Goal: Book appointment/travel/reservation

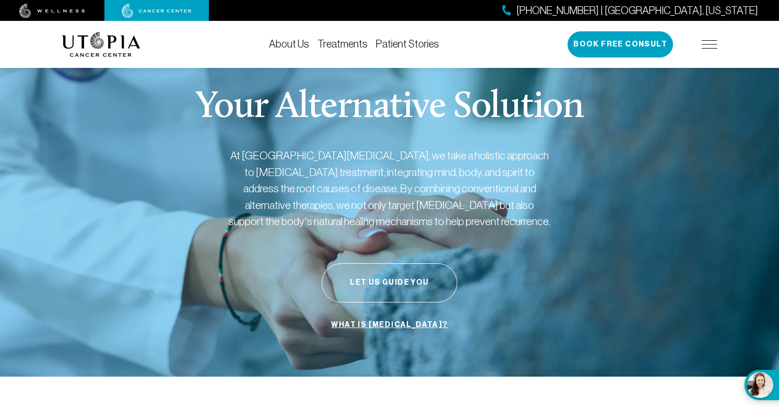
click at [709, 35] on div "[PHONE_NUMBER] | [GEOGRAPHIC_DATA], [US_STATE] Book Free Consult" at bounding box center [642, 44] width 150 height 26
click at [710, 45] on img at bounding box center [709, 44] width 16 height 8
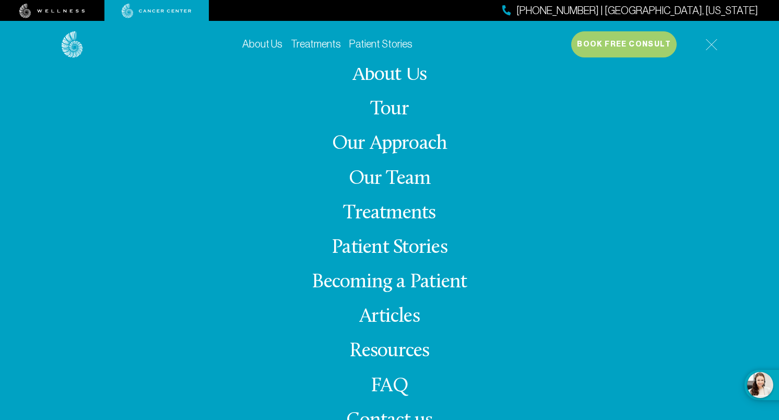
click at [409, 146] on link "Our Approach" at bounding box center [389, 144] width 115 height 20
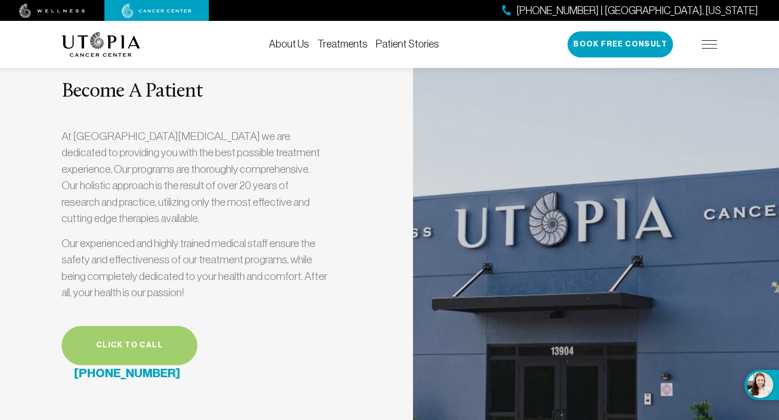
scroll to position [2622, 0]
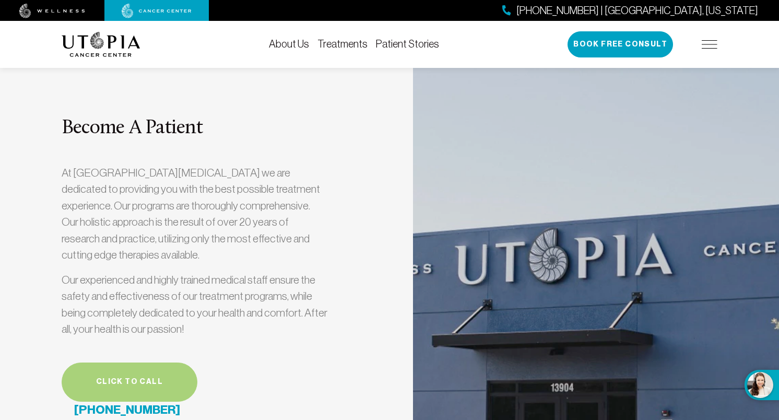
click at [154, 362] on link "Click to call" at bounding box center [130, 381] width 136 height 39
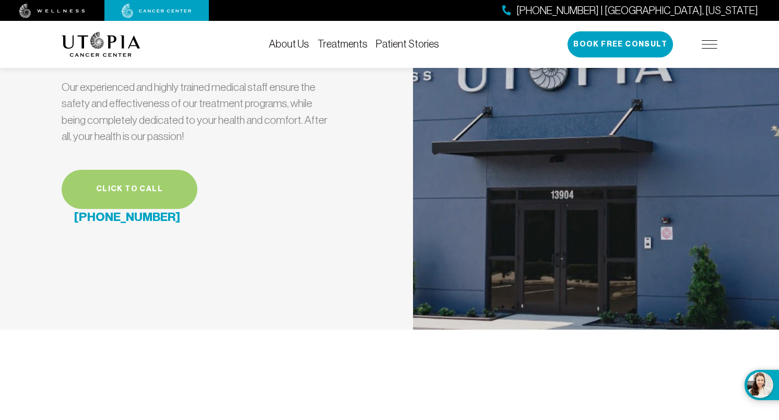
scroll to position [3090, 0]
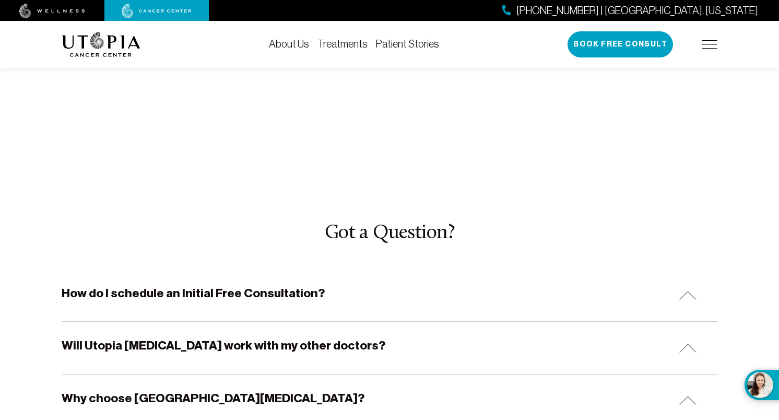
click at [322, 269] on div "How do I schedule an Initial Free Consultation?" at bounding box center [389, 295] width 655 height 52
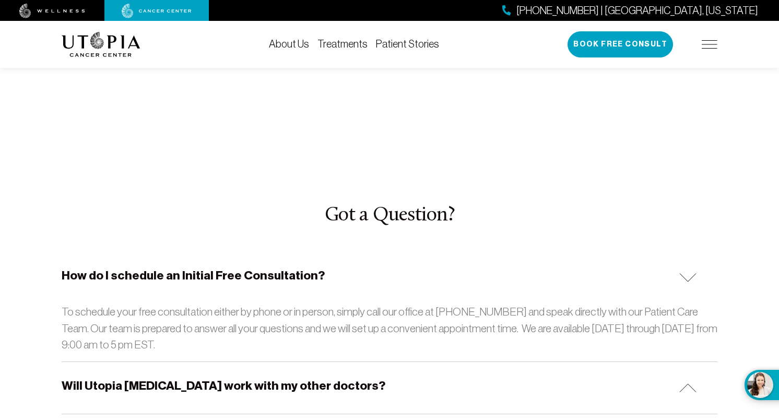
scroll to position [3114, 0]
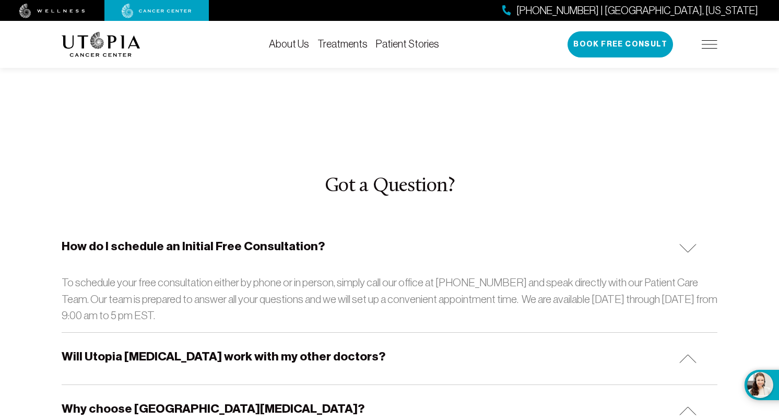
click at [361, 332] on div "Will Utopia [MEDICAL_DATA] work with my other doctors?" at bounding box center [389, 358] width 655 height 52
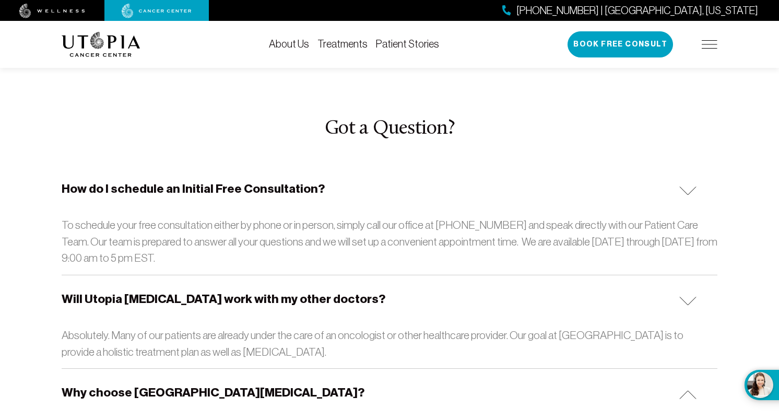
scroll to position [3216, 0]
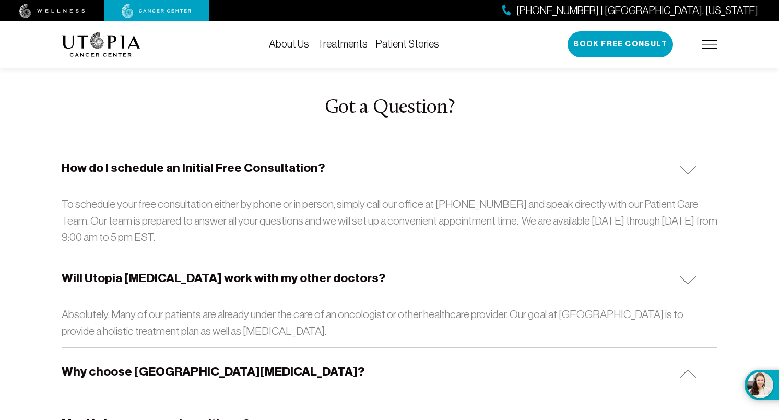
click at [354, 348] on div "Why choose [GEOGRAPHIC_DATA][MEDICAL_DATA]?" at bounding box center [389, 374] width 655 height 52
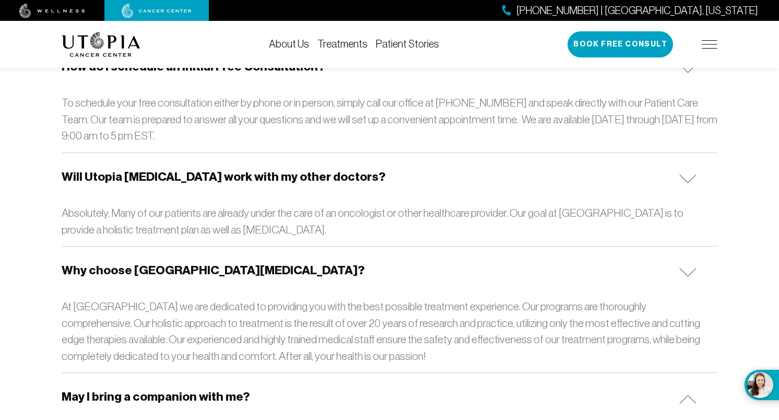
scroll to position [3322, 0]
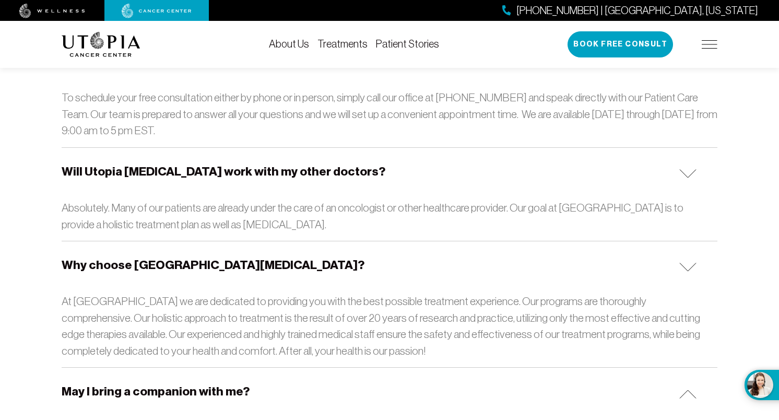
click at [371, 367] on div "May I bring a companion with me?" at bounding box center [389, 393] width 655 height 52
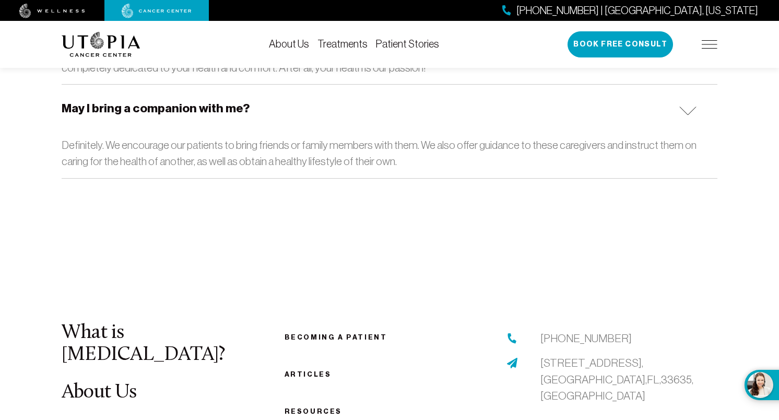
scroll to position [3613, 0]
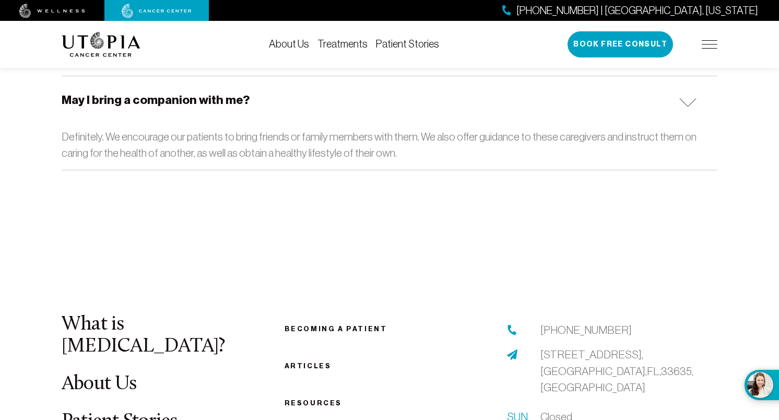
click at [327, 325] on link "Becoming a patient" at bounding box center [335, 329] width 103 height 8
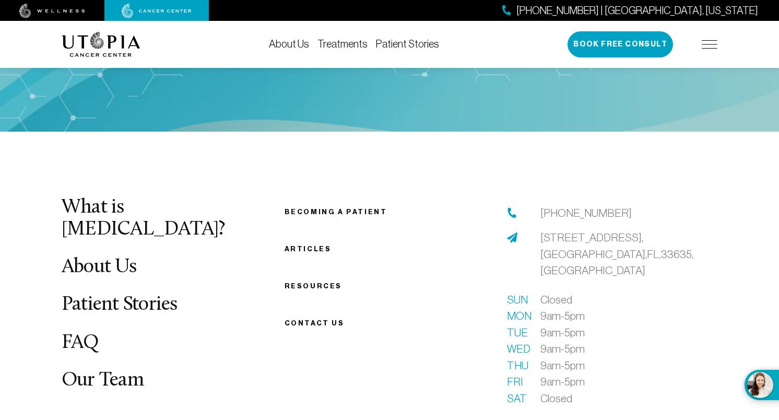
scroll to position [1462, 0]
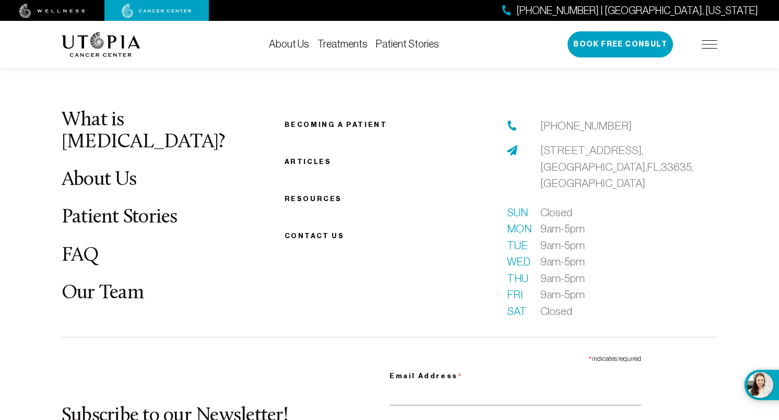
click at [137, 207] on link "Patient Stories" at bounding box center [120, 217] width 116 height 20
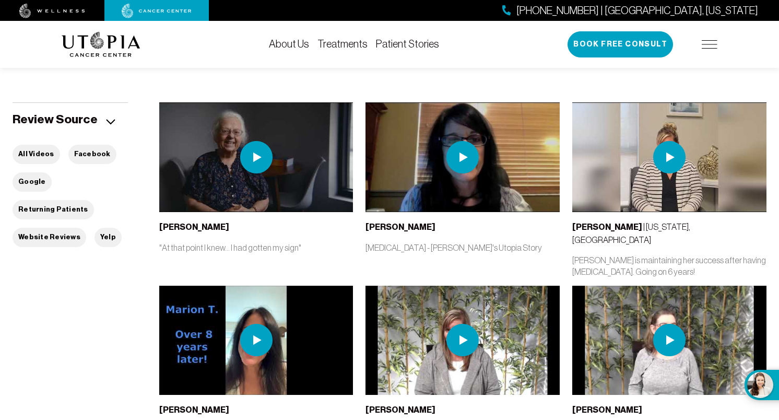
scroll to position [217, 0]
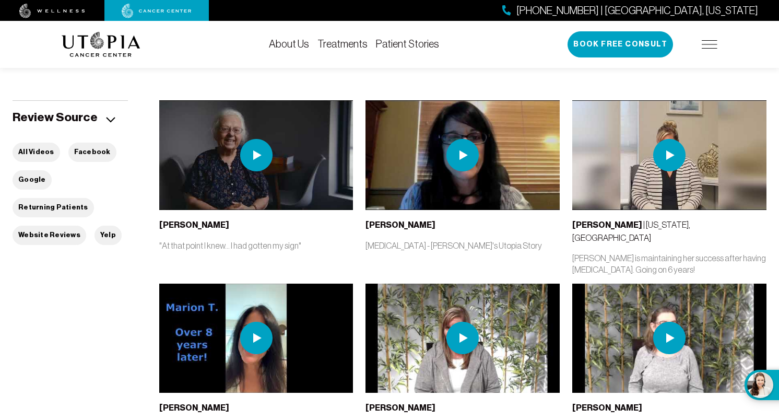
click at [460, 163] on img at bounding box center [462, 155] width 32 height 32
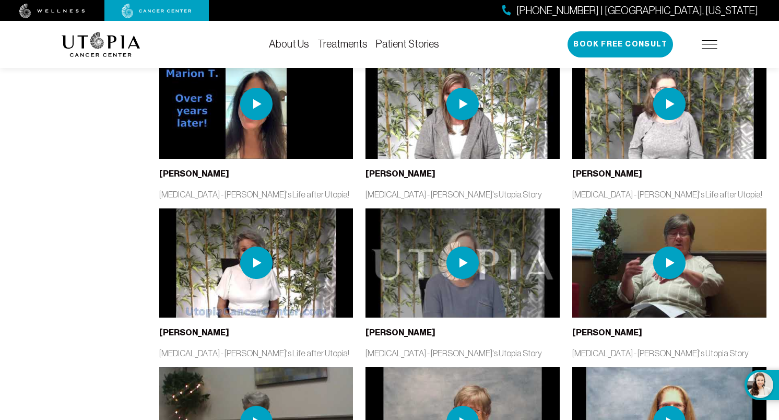
scroll to position [500, 0]
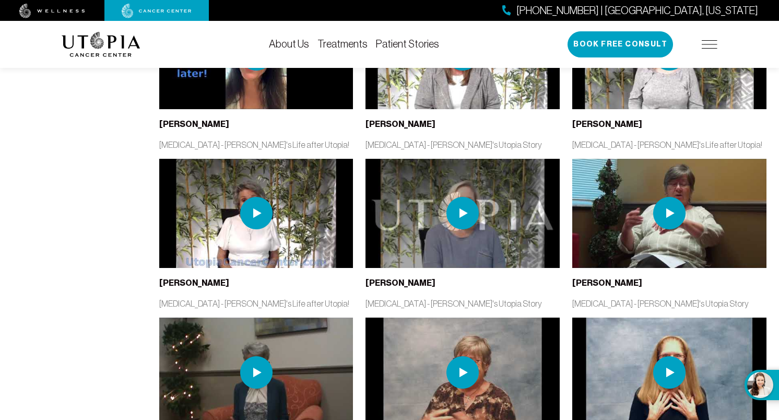
click at [474, 197] on img at bounding box center [462, 213] width 32 height 32
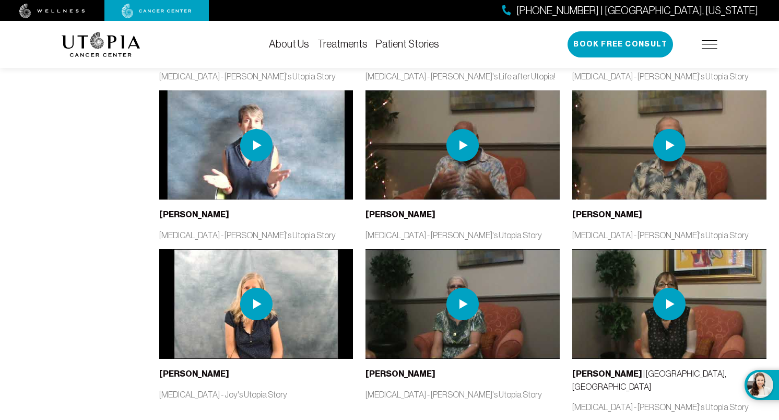
scroll to position [921, 0]
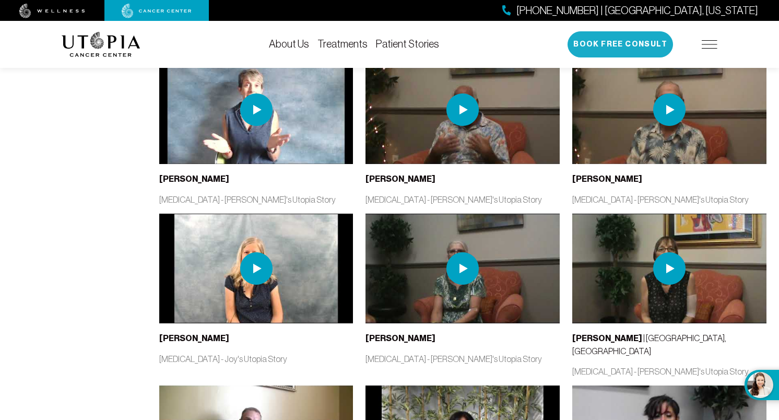
click at [641, 42] on button "Book Free Consult" at bounding box center [619, 44] width 105 height 26
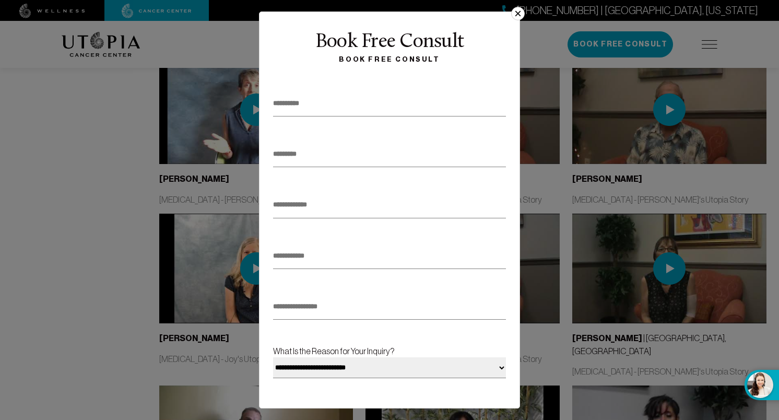
click at [408, 101] on input "text" at bounding box center [389, 104] width 233 height 26
type input "****"
type input "******"
type input "**********"
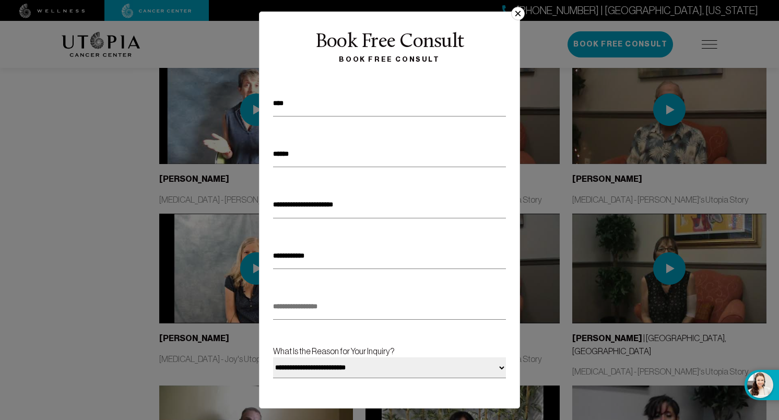
type input "*"
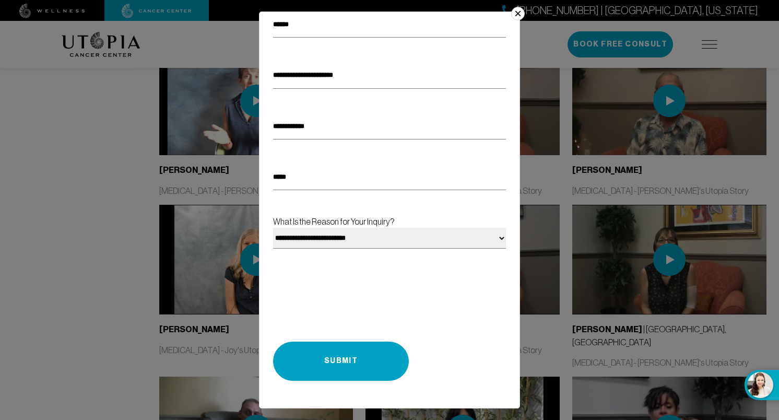
scroll to position [131, 0]
type input "*****"
click at [353, 228] on select "**********" at bounding box center [389, 238] width 233 height 21
select select "**********"
click at [273, 228] on select "**********" at bounding box center [389, 238] width 233 height 21
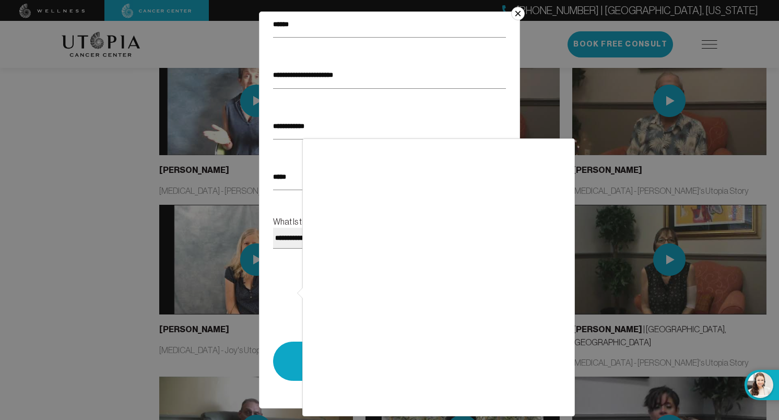
scroll to position [929, 0]
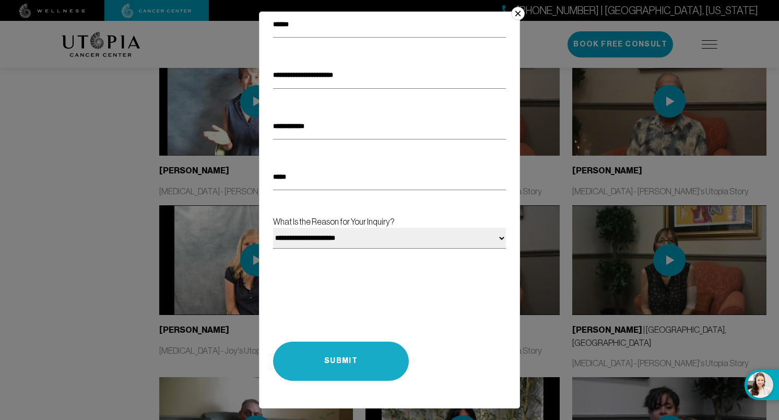
click at [350, 367] on button "Submit" at bounding box center [341, 360] width 136 height 39
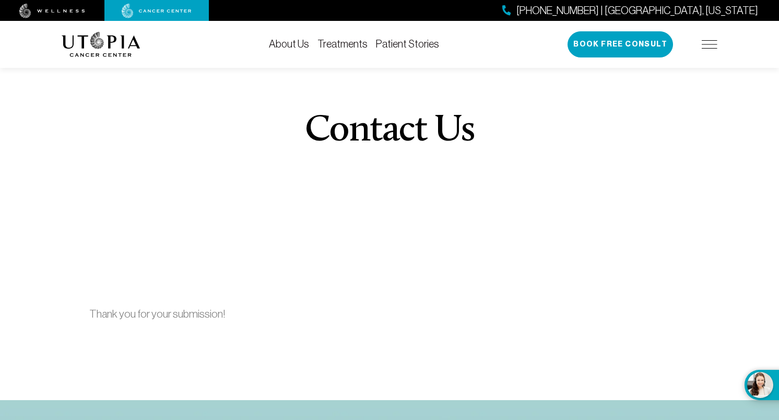
click at [351, 45] on link "Treatments" at bounding box center [342, 43] width 50 height 11
